Goal: Navigation & Orientation: Find specific page/section

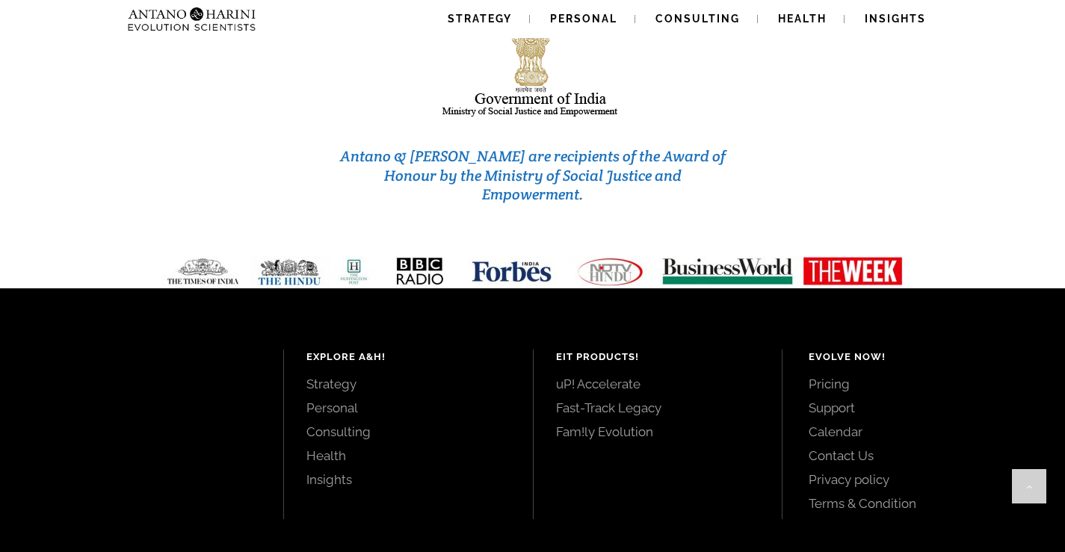
click at [850, 495] on link "Terms & Condition" at bounding box center [920, 503] width 223 height 16
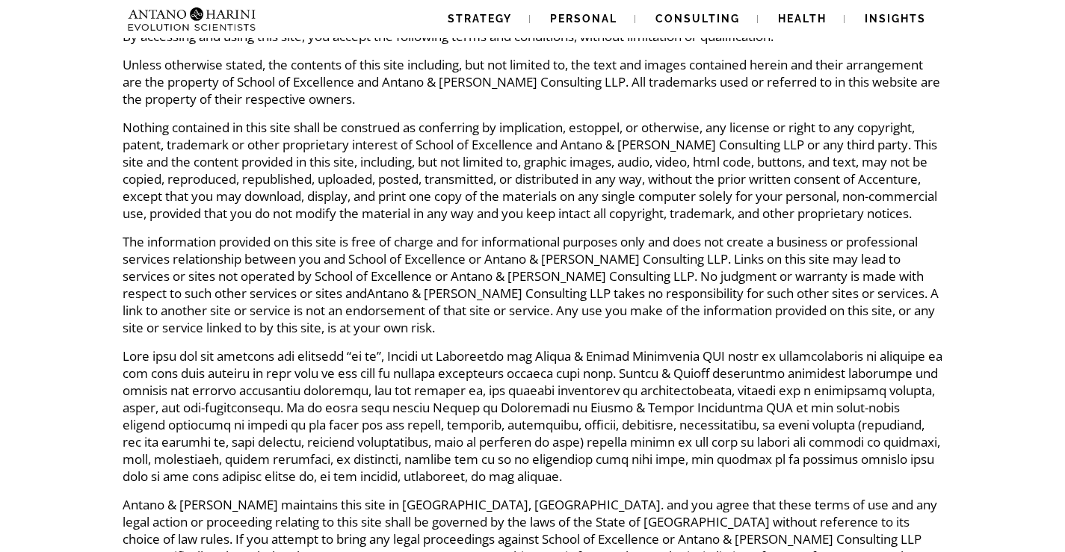
scroll to position [354, 0]
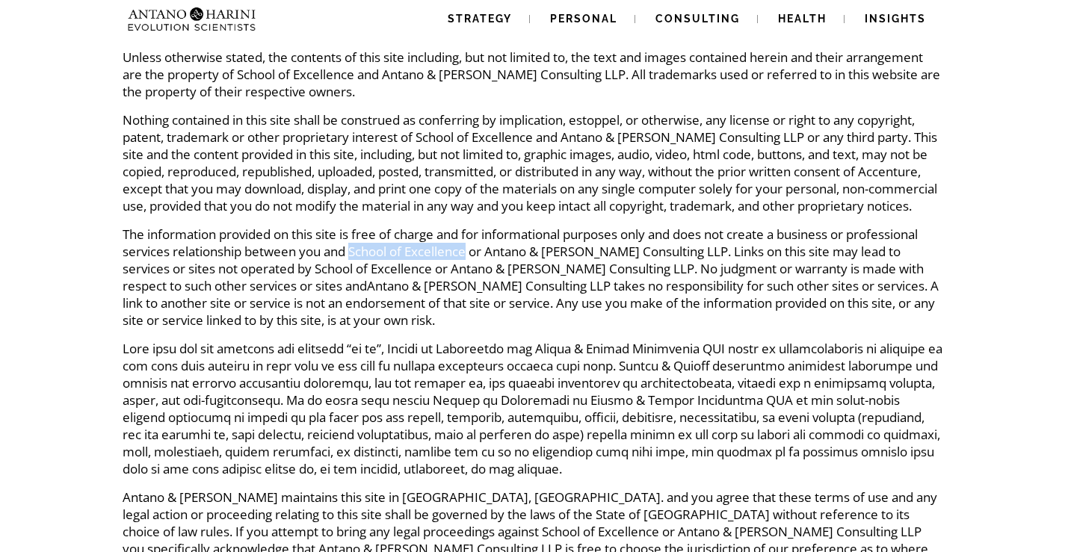
drag, startPoint x: 354, startPoint y: 268, endPoint x: 469, endPoint y: 271, distance: 114.4
click at [469, 271] on p "The information provided on this site is free of charge and for informational p…" at bounding box center [533, 277] width 821 height 103
copy p "School of Excellence"
click at [486, 276] on p "The information provided on this site is free of charge and for informational p…" at bounding box center [533, 277] width 821 height 103
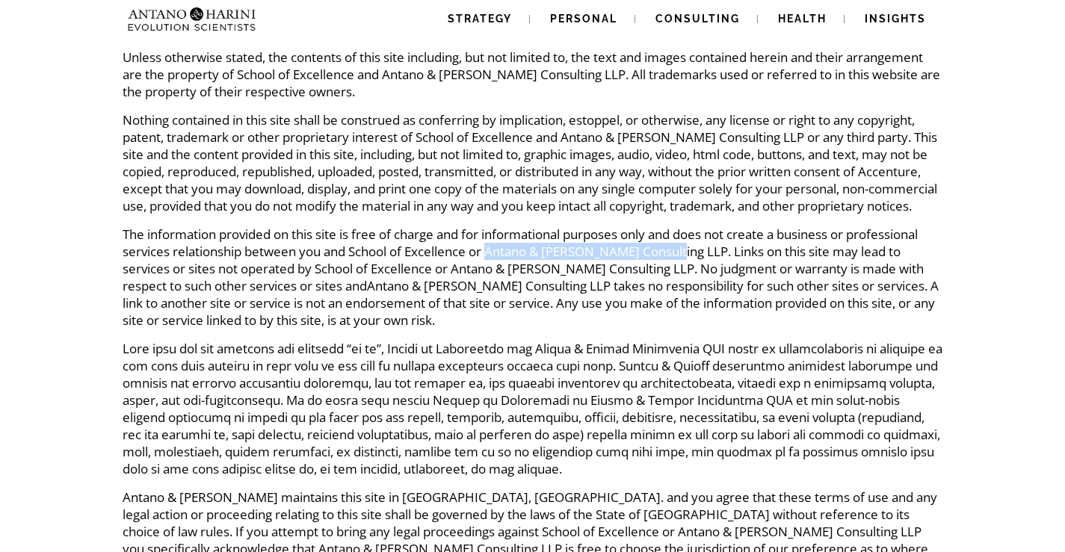
drag, startPoint x: 491, startPoint y: 271, endPoint x: 673, endPoint y: 271, distance: 182.3
click at [673, 271] on p "The information provided on this site is free of charge and for informational p…" at bounding box center [533, 277] width 821 height 103
copy p "Antano & Harini Consulting LLP"
